Goal: Task Accomplishment & Management: Manage account settings

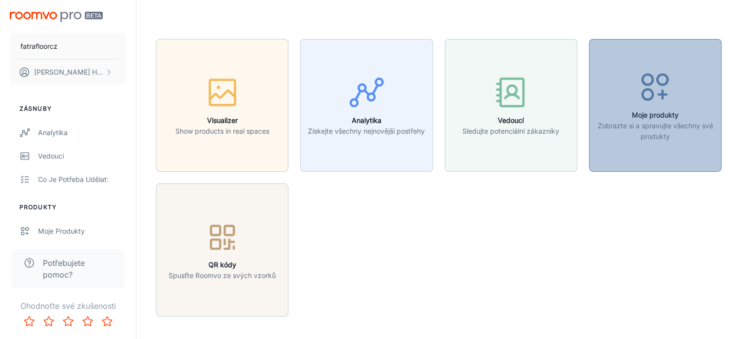
click at [663, 114] on h6 "Moje produkty" at bounding box center [655, 115] width 120 height 11
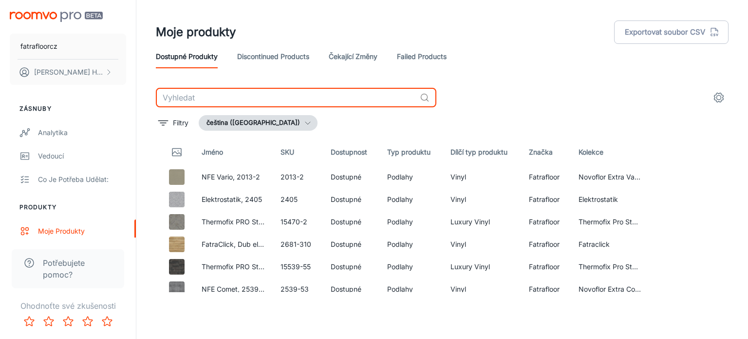
click at [218, 96] on input "text" at bounding box center [286, 97] width 260 height 19
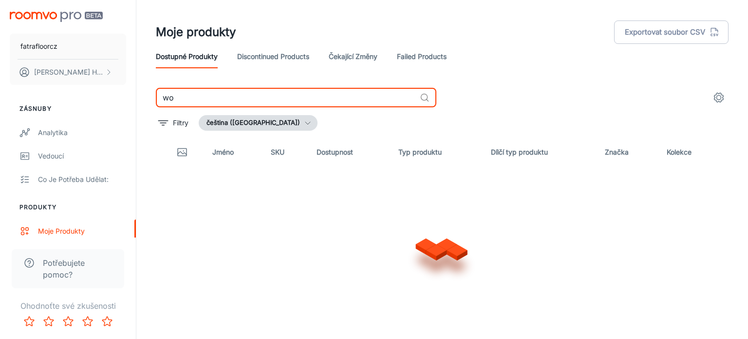
type input "w"
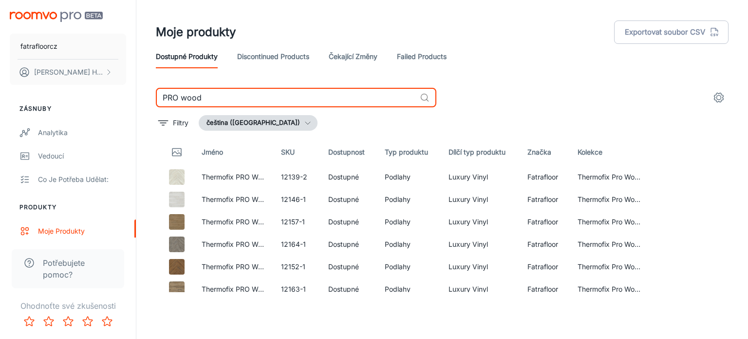
click at [238, 97] on input "PRO wood" at bounding box center [286, 97] width 260 height 19
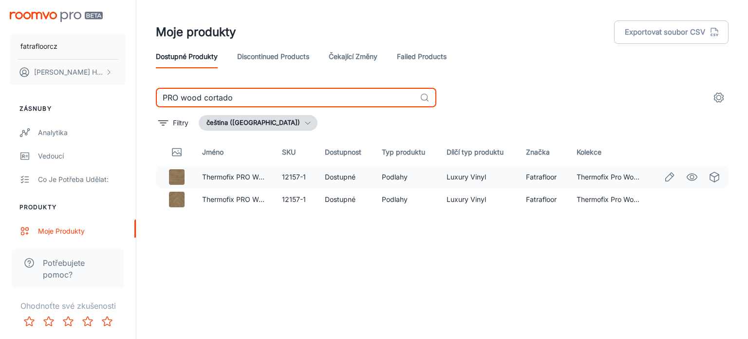
type input "PRO wood cortado"
click at [173, 174] on img at bounding box center [177, 177] width 16 height 16
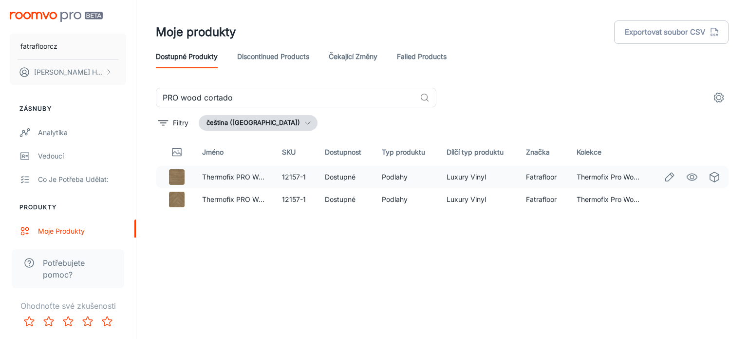
click at [179, 175] on img at bounding box center [177, 177] width 16 height 16
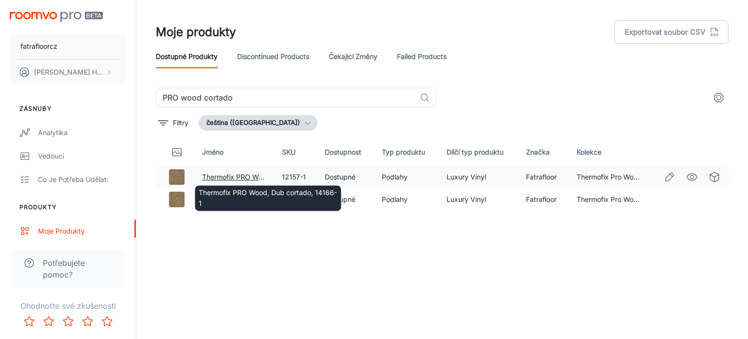
click at [225, 175] on link "Thermofix PRO Wood, Dub cortado, 14166-1" at bounding box center [272, 177] width 141 height 8
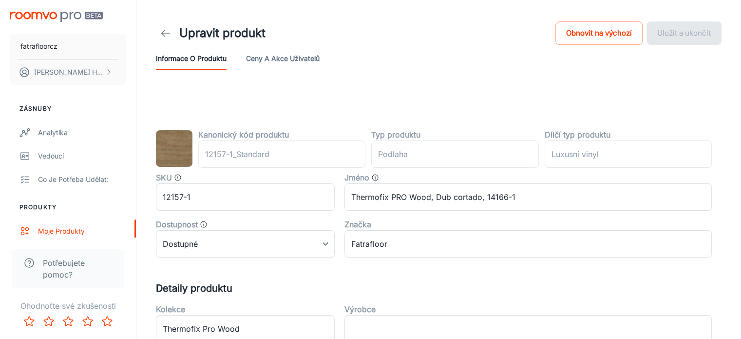
click at [380, 65] on div "Informace o produktu Ceny a akce uživatelů" at bounding box center [439, 58] width 566 height 23
click at [355, 65] on div "Informace o produktu Ceny a akce uživatelů" at bounding box center [439, 58] width 566 height 23
drag, startPoint x: 355, startPoint y: 65, endPoint x: 347, endPoint y: 67, distance: 8.0
click at [347, 67] on div "Informace o produktu Ceny a akce uživatelů" at bounding box center [439, 58] width 566 height 23
click at [186, 194] on input "12157-1" at bounding box center [245, 196] width 179 height 27
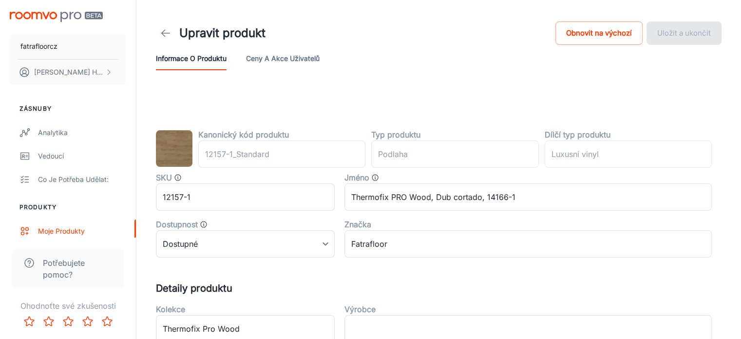
drag, startPoint x: 441, startPoint y: 81, endPoint x: 432, endPoint y: 97, distance: 18.8
click at [440, 79] on header "Upravit produkt Obnovit na výchozí Uložit a ukončit Informace o produktu Ceny a…" at bounding box center [438, 45] width 589 height 90
click at [286, 58] on button "Ceny a akce uživatelů" at bounding box center [283, 58] width 74 height 23
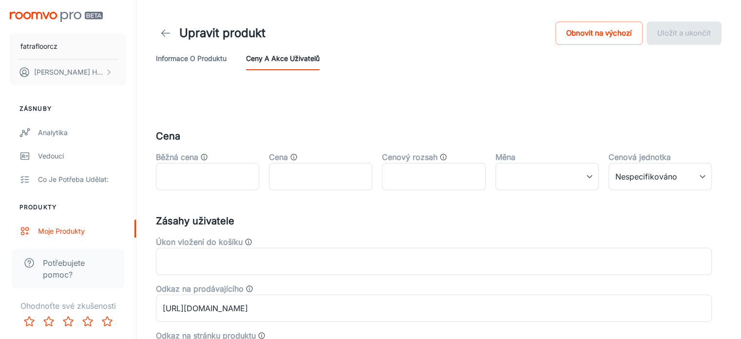
click at [170, 38] on icon at bounding box center [166, 33] width 12 height 12
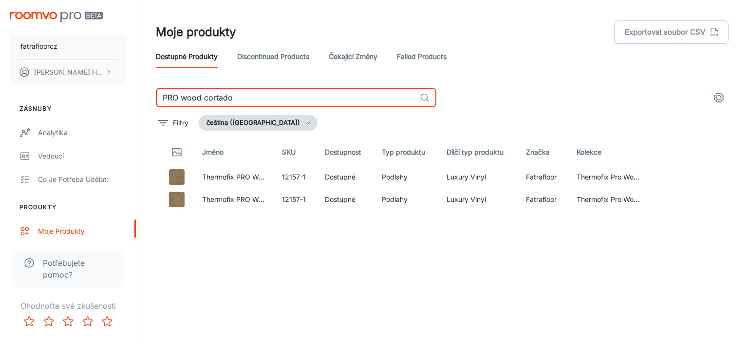
drag, startPoint x: 236, startPoint y: 99, endPoint x: 136, endPoint y: 82, distance: 101.3
click at [139, 83] on div "Moje produkty Exportovat soubor CSV Dostupné produkty Discontinued Products Ček…" at bounding box center [442, 165] width 612 height 331
type input "masiv"
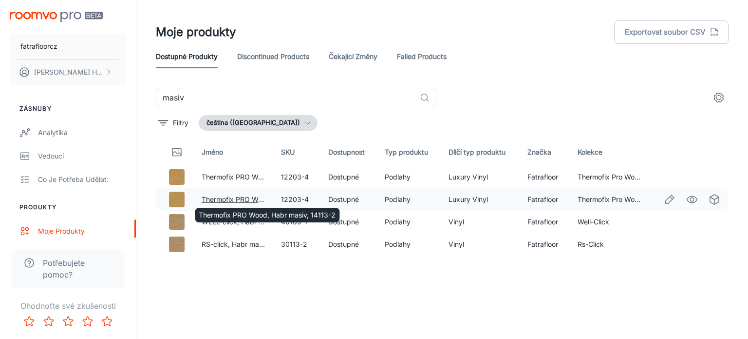
click at [224, 198] on link "Thermofix PRO Wood, Habr masiv, 14113-2" at bounding box center [270, 199] width 137 height 8
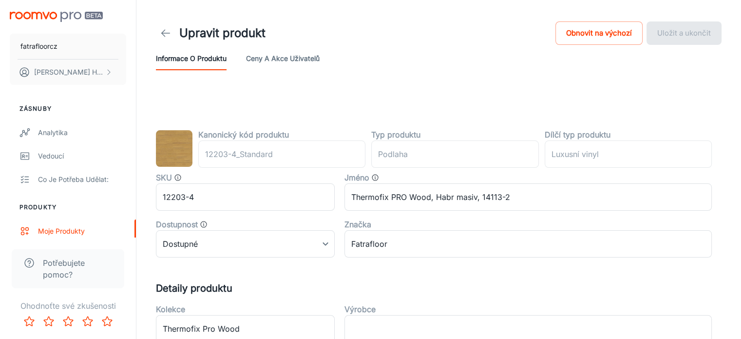
click at [168, 153] on img at bounding box center [174, 148] width 37 height 37
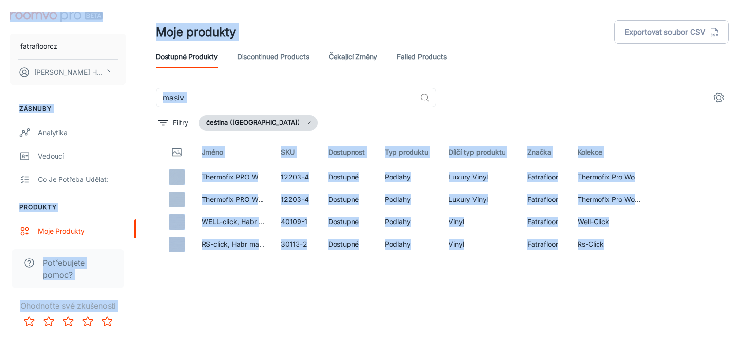
click at [302, 105] on input "masiv" at bounding box center [286, 97] width 260 height 19
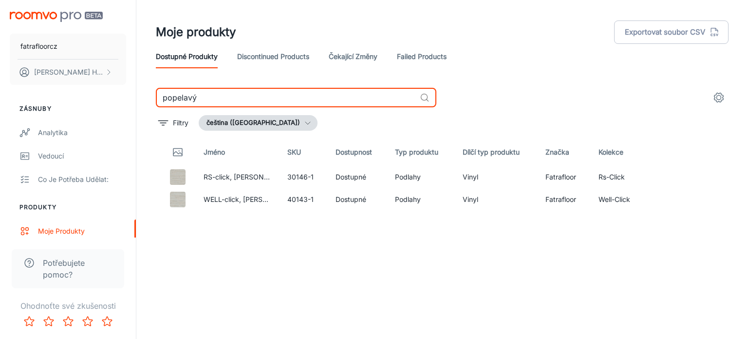
click at [214, 96] on input "popelavý" at bounding box center [286, 97] width 260 height 19
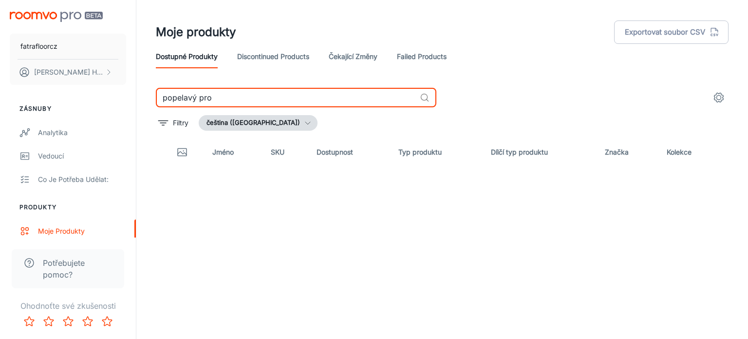
click at [214, 95] on input "popelavý pro" at bounding box center [286, 97] width 260 height 19
click at [175, 97] on input "bohamský" at bounding box center [286, 97] width 260 height 19
type input "bodamský"
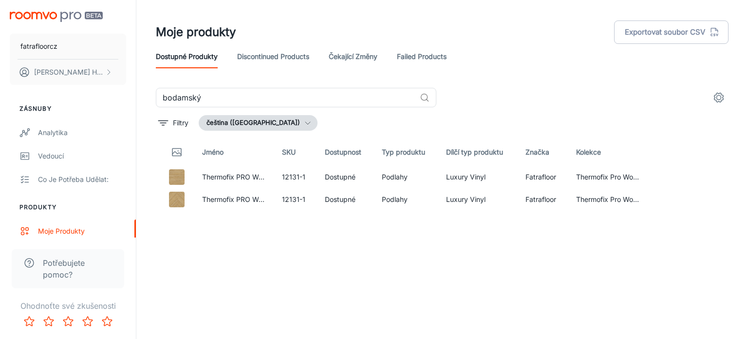
drag, startPoint x: 364, startPoint y: 267, endPoint x: 329, endPoint y: 232, distance: 48.6
click at [361, 262] on div "Jméno SKU Dostupnost Typ produktu Dílčí typ produktu Značka Kolekce Thermofix P…" at bounding box center [442, 214] width 573 height 153
click at [180, 177] on img at bounding box center [177, 177] width 16 height 16
click at [177, 195] on img at bounding box center [177, 200] width 16 height 16
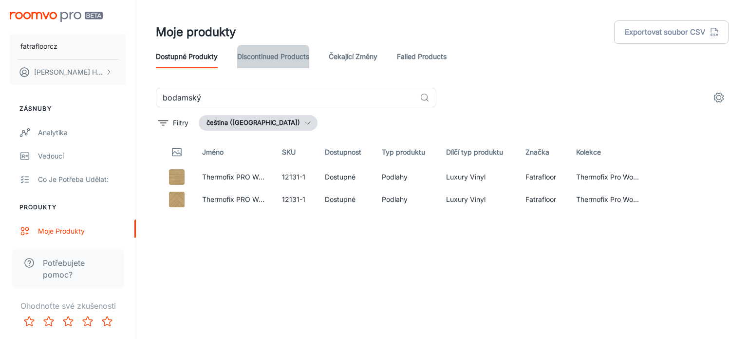
click at [280, 64] on link "Discontinued Products" at bounding box center [273, 56] width 72 height 23
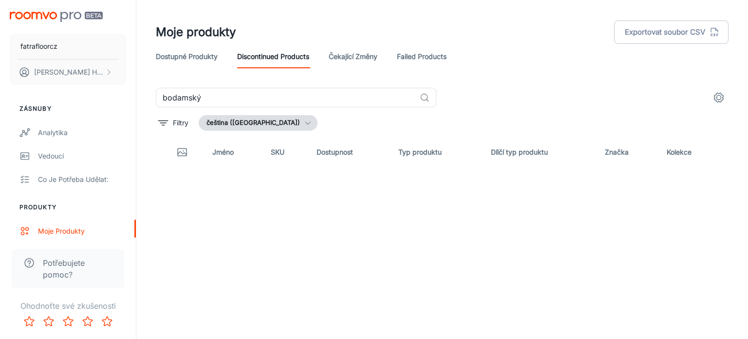
click at [364, 60] on link "Čekající změny" at bounding box center [353, 56] width 49 height 23
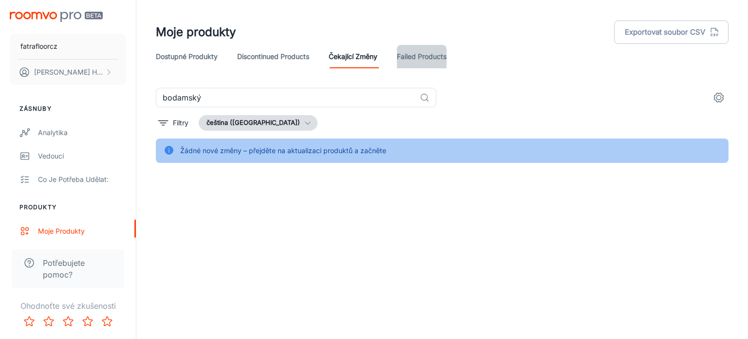
click at [421, 57] on link "Failed Products" at bounding box center [422, 56] width 50 height 23
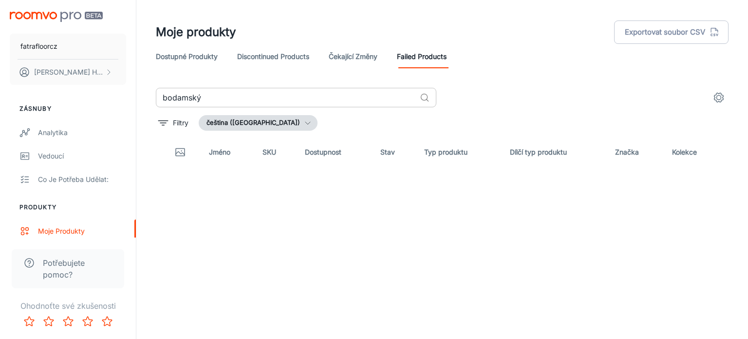
click at [403, 96] on input "bodamský" at bounding box center [286, 97] width 260 height 19
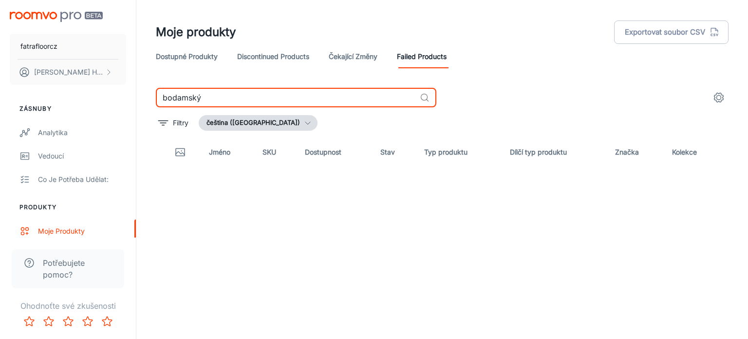
drag, startPoint x: 277, startPoint y: 89, endPoint x: 279, endPoint y: 101, distance: 12.3
click at [277, 90] on input "bodamský" at bounding box center [286, 97] width 260 height 19
drag, startPoint x: 247, startPoint y: 101, endPoint x: 105, endPoint y: 100, distance: 141.8
click at [105, 100] on div "fatrafloorcz David Hrdina Zásnuby Analytika Vedoucí Co je potřeba udělat: Produ…" at bounding box center [374, 165] width 748 height 331
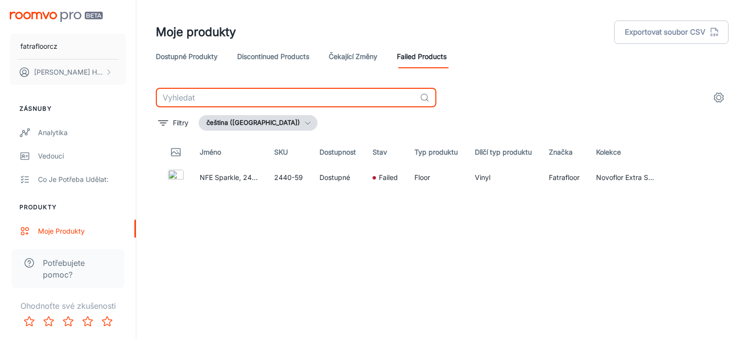
click at [254, 125] on button "čeština (Česko)" at bounding box center [258, 123] width 119 height 16
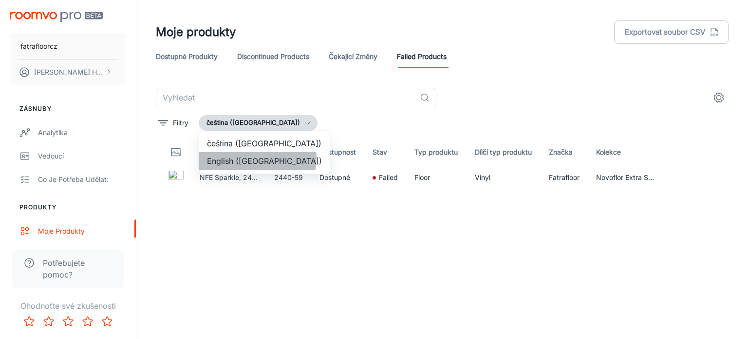
click at [257, 158] on li "English (United States)" at bounding box center [264, 161] width 131 height 18
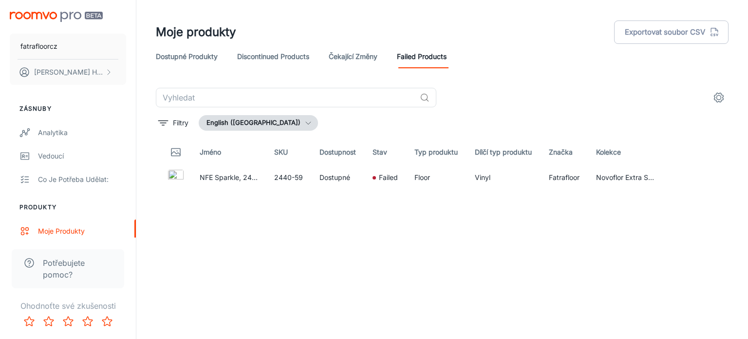
click at [258, 55] on link "Discontinued Products" at bounding box center [273, 56] width 72 height 23
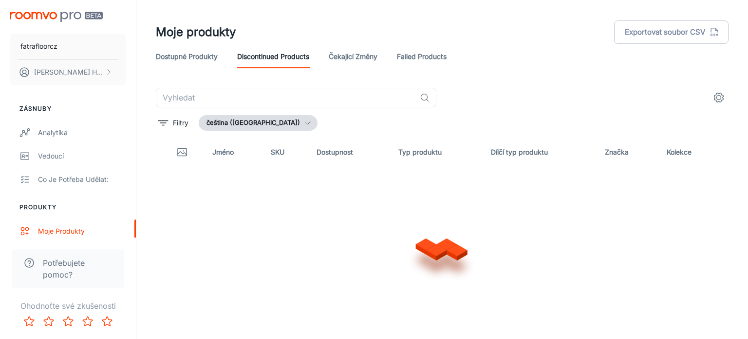
click at [196, 62] on link "Dostupné produkty" at bounding box center [187, 56] width 62 height 23
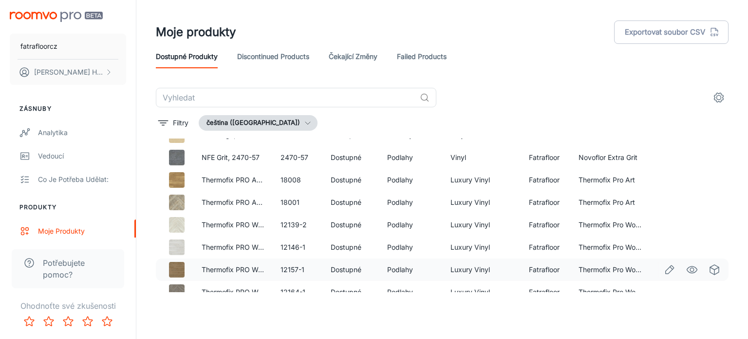
scroll to position [244, 0]
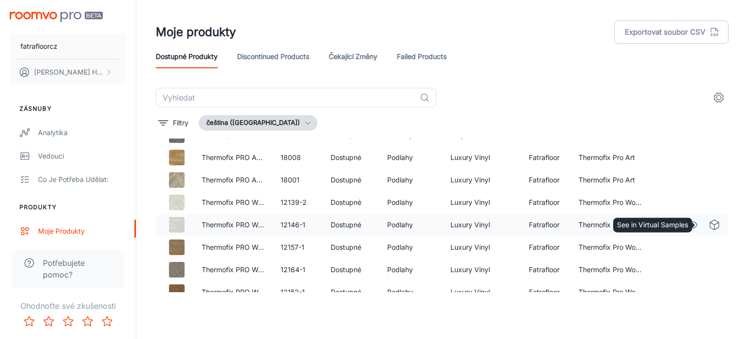
click at [710, 223] on polyline "See in Virtual Samples" at bounding box center [714, 223] width 9 height 2
click at [725, 95] on button "settings" at bounding box center [719, 97] width 19 height 19
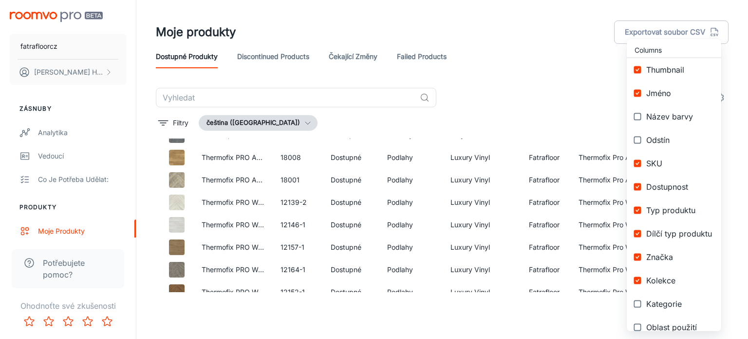
click at [479, 67] on div at bounding box center [374, 169] width 748 height 339
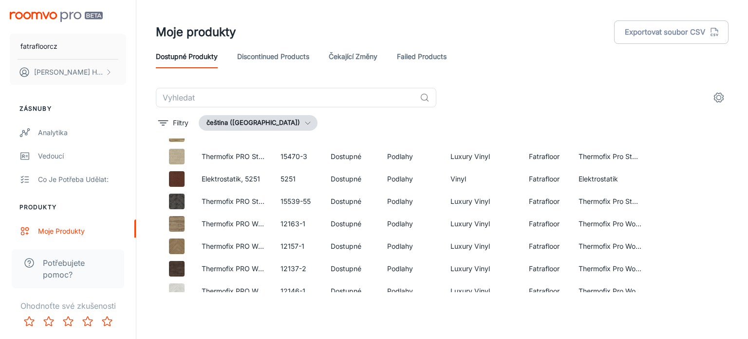
scroll to position [591, 0]
